Goal: Task Accomplishment & Management: Complete application form

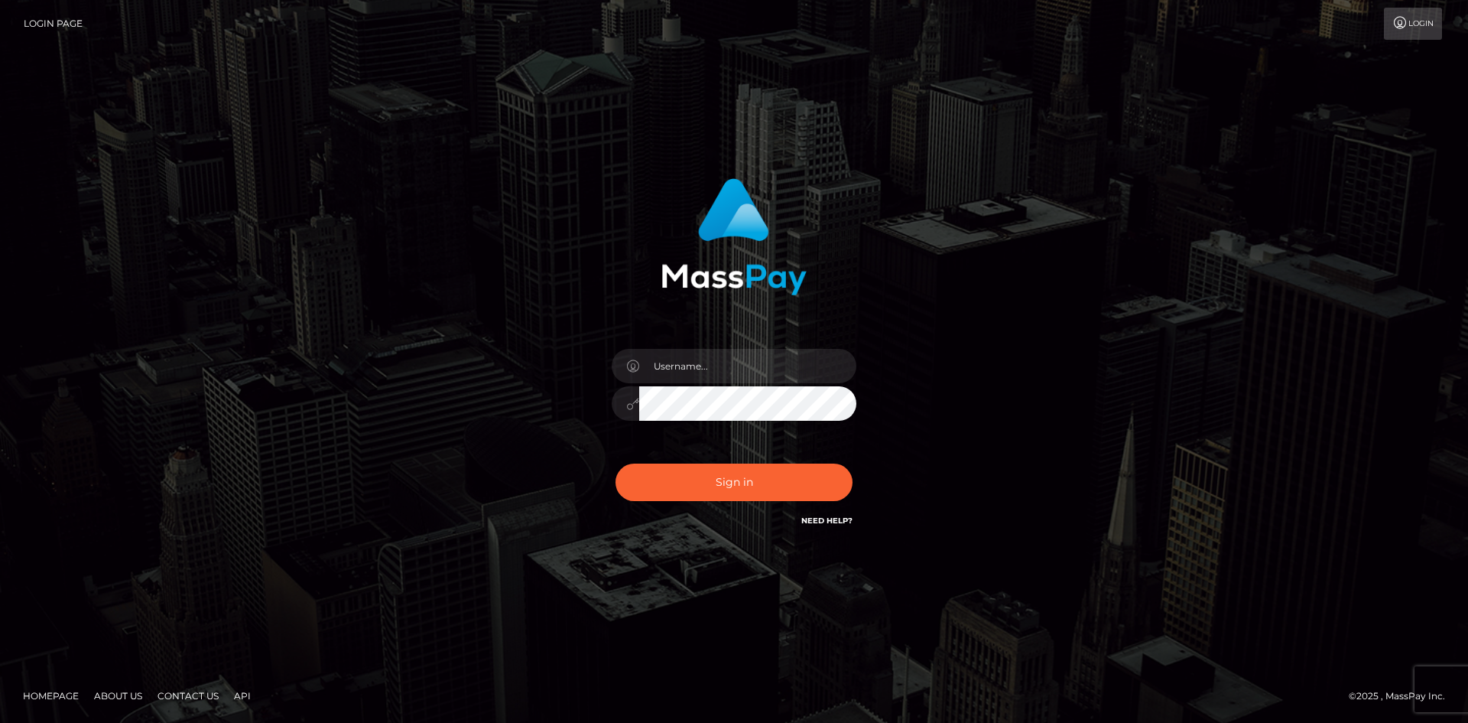
click at [667, 362] on input "text" at bounding box center [747, 366] width 217 height 34
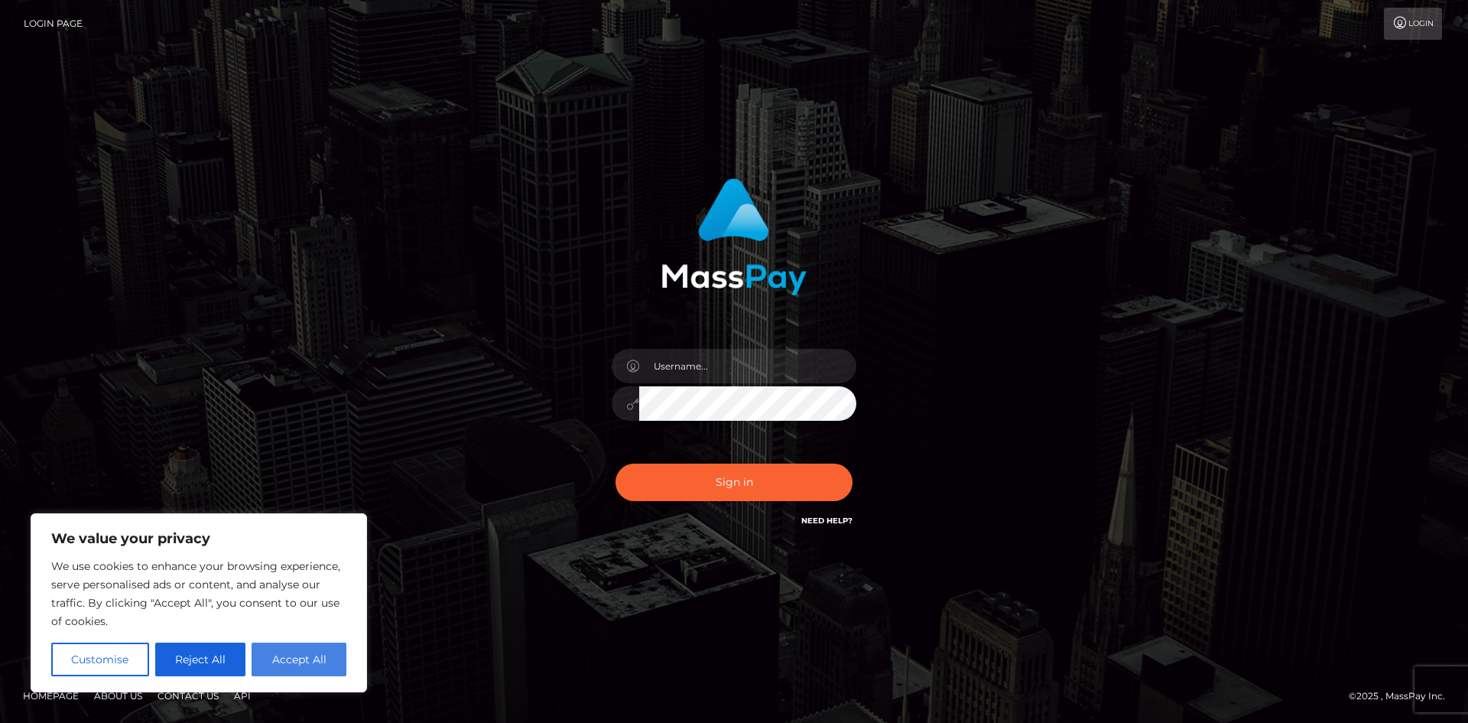
click at [309, 666] on button "Accept All" at bounding box center [299, 659] width 95 height 34
checkbox input "true"
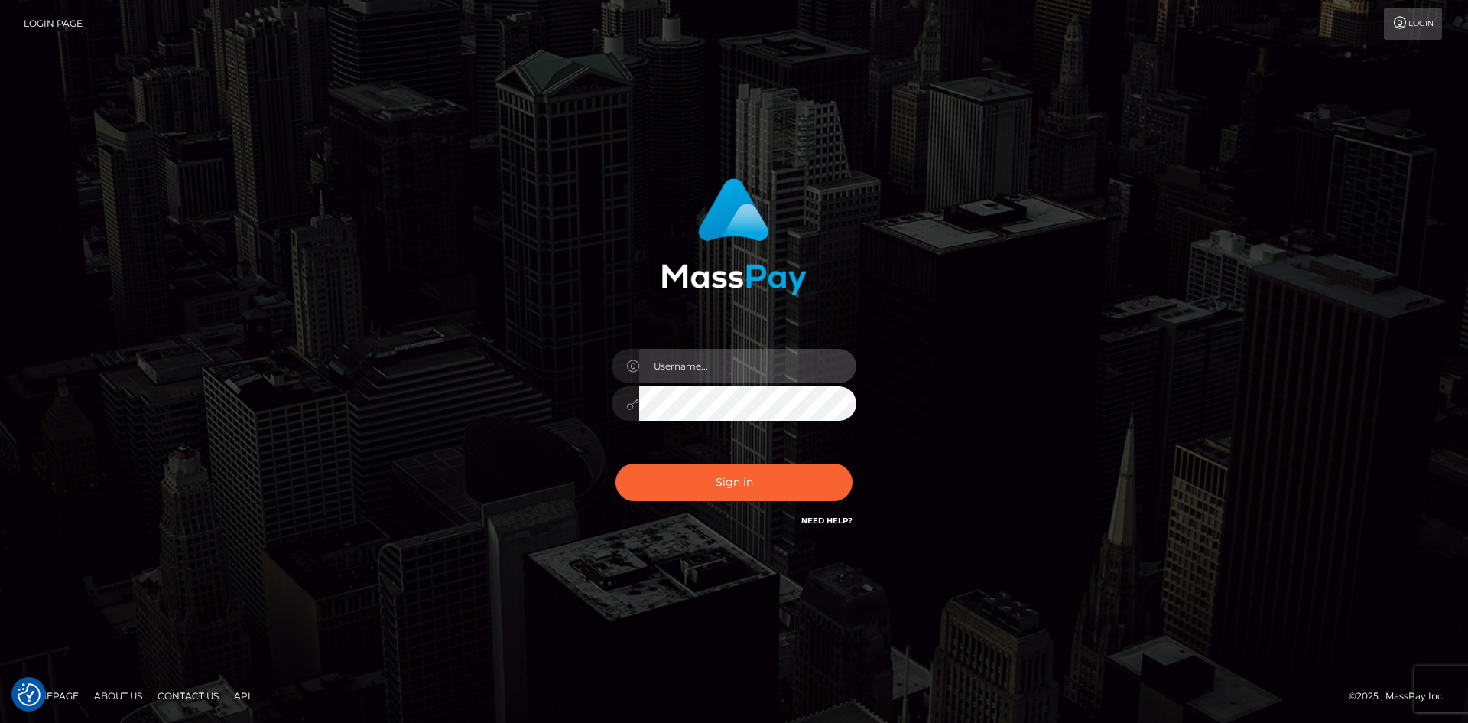
click at [693, 370] on input "text" at bounding box center [747, 366] width 217 height 34
type input "ariendeau@burkelambcpa.com"
click at [826, 517] on link "Need Help?" at bounding box center [826, 520] width 51 height 10
click at [820, 518] on link "Need Help?" at bounding box center [826, 520] width 51 height 10
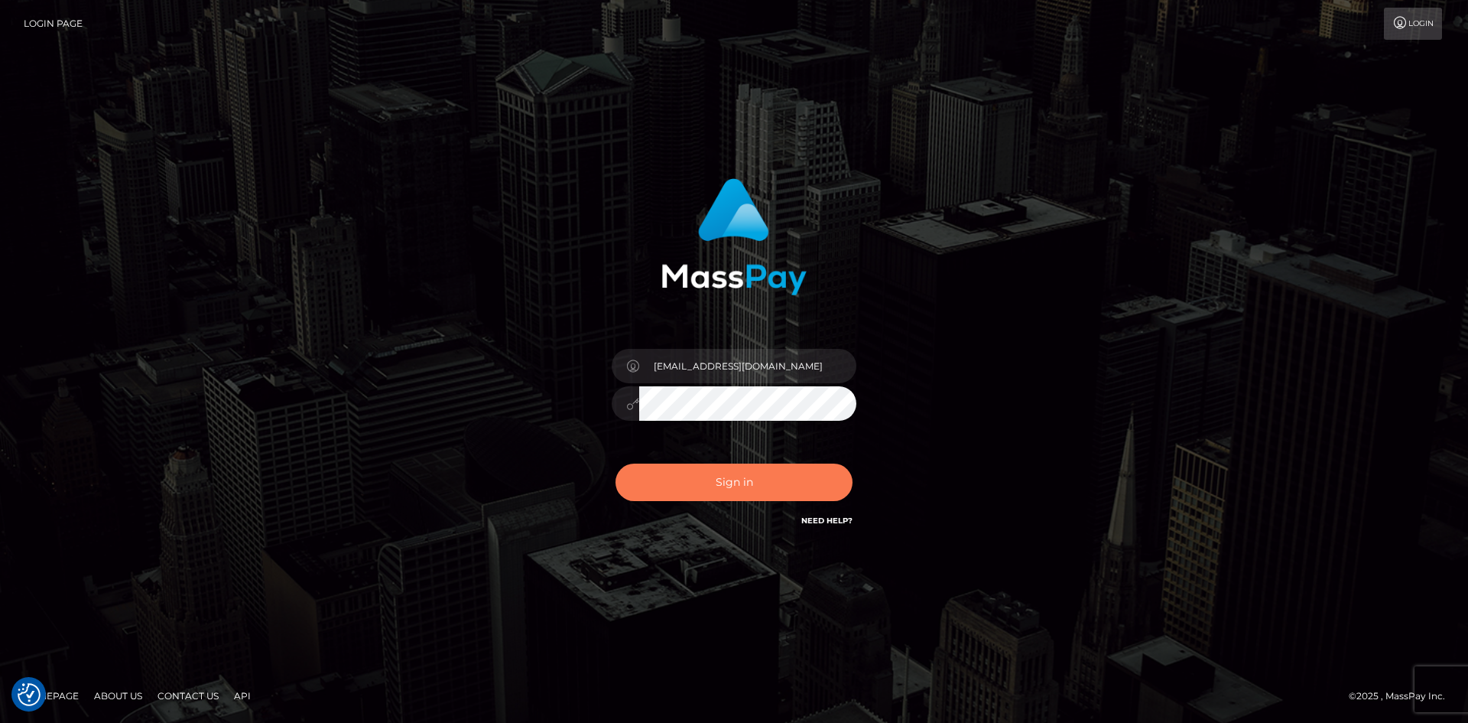
click at [716, 479] on button "Sign in" at bounding box center [734, 481] width 237 height 37
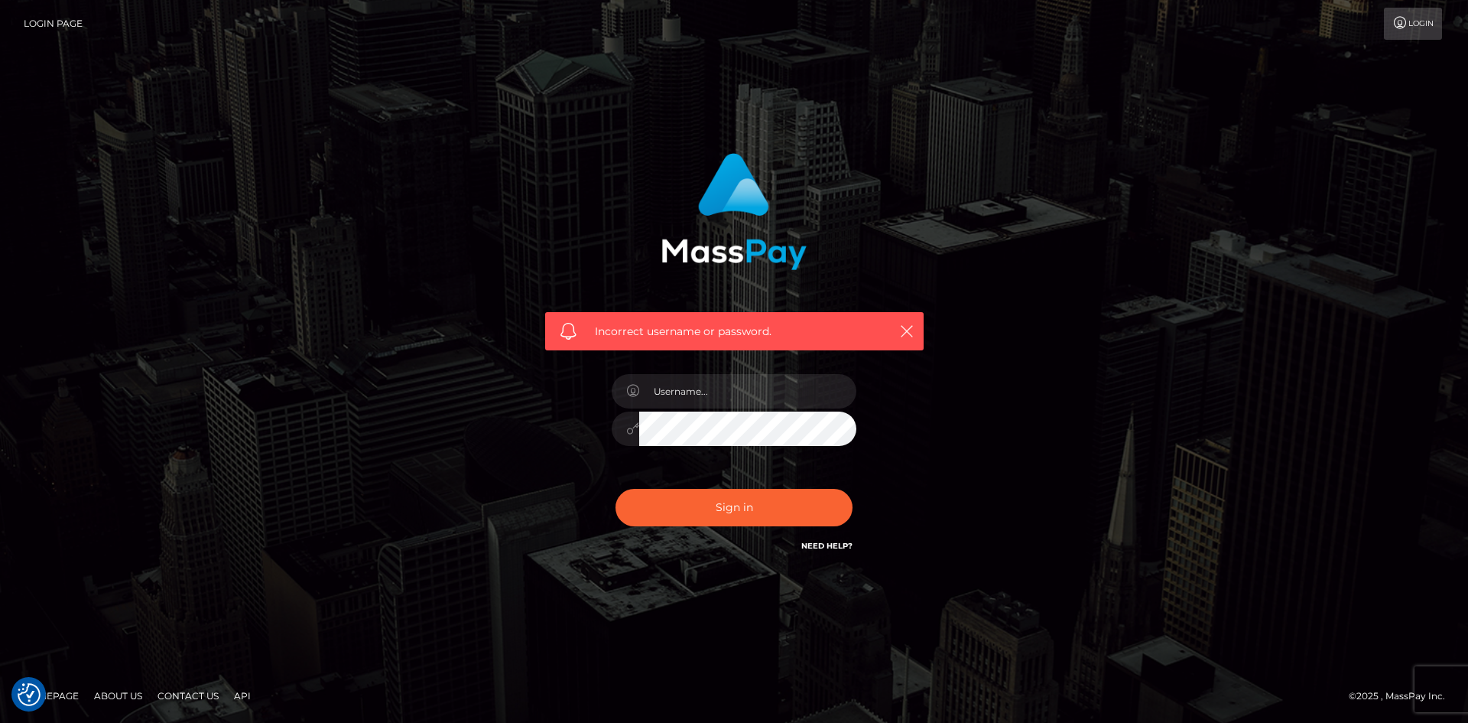
click at [823, 543] on link "Need Help?" at bounding box center [826, 546] width 51 height 10
